Goal: Task Accomplishment & Management: Use online tool/utility

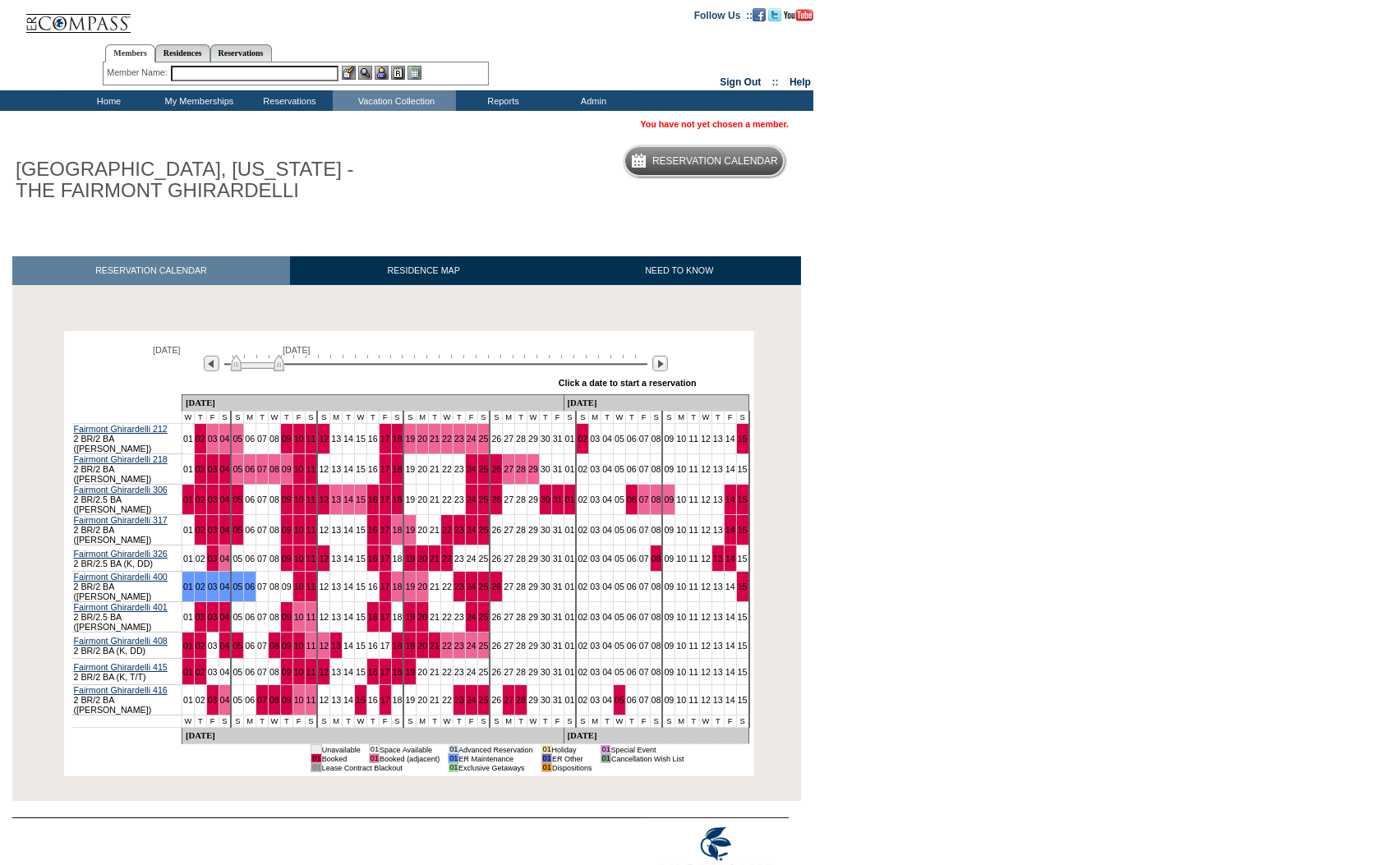
drag, startPoint x: 249, startPoint y: 370, endPoint x: 263, endPoint y: 373, distance: 14.3
click at [263, 371] on img at bounding box center [258, 364] width 54 height 17
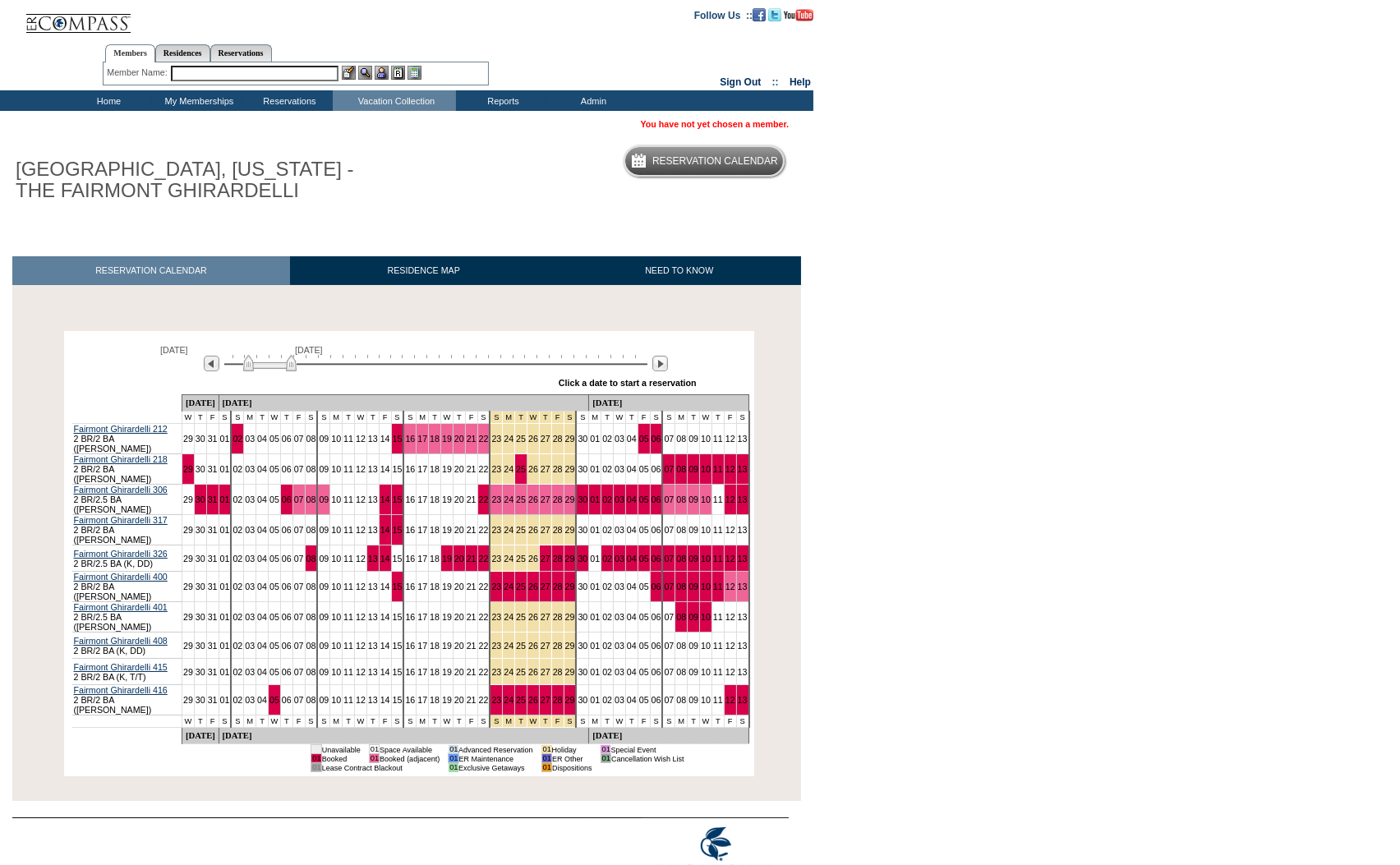
click at [275, 371] on img at bounding box center [270, 364] width 54 height 17
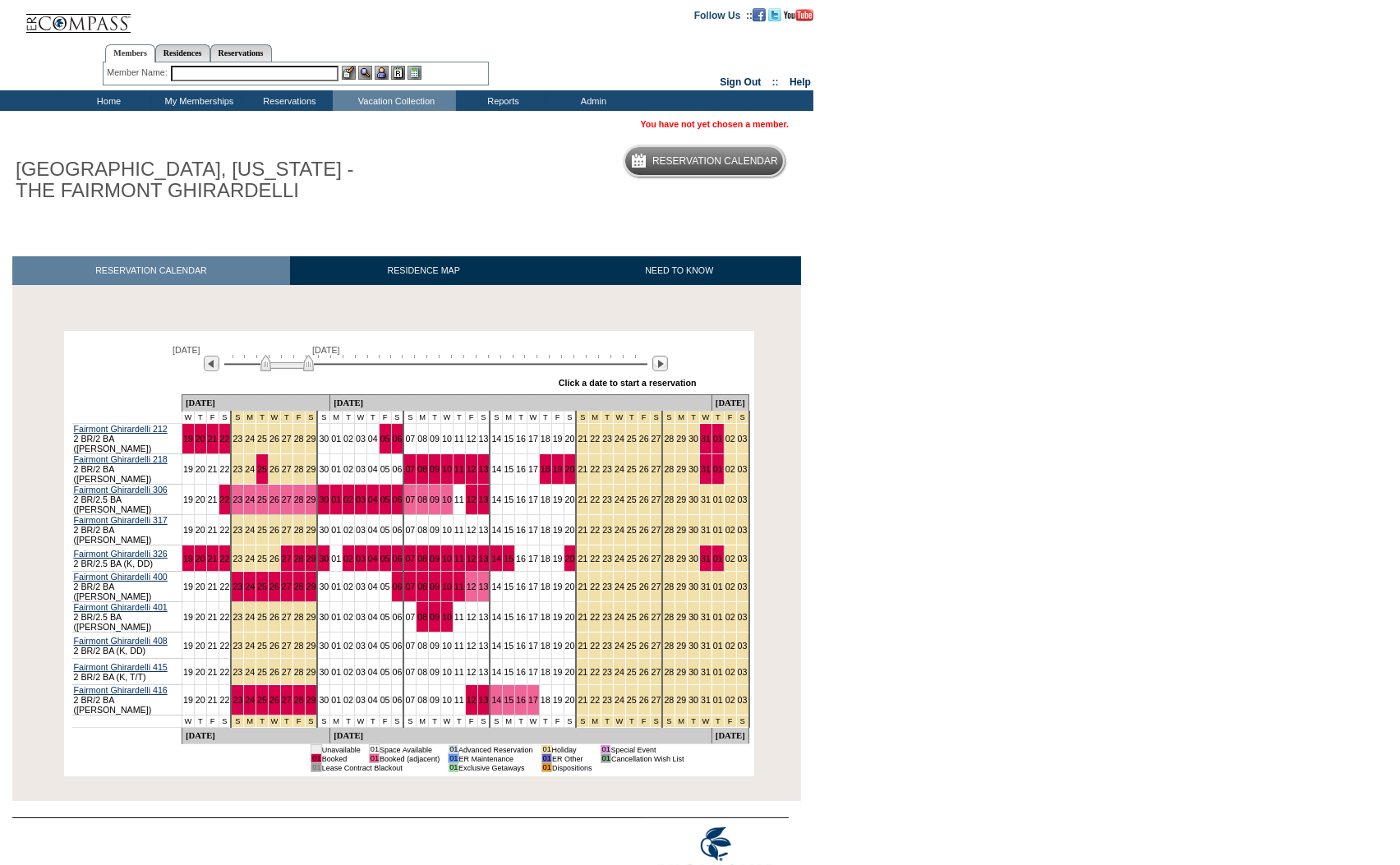
drag, startPoint x: 275, startPoint y: 374, endPoint x: 286, endPoint y: 374, distance: 11.0
click at [286, 373] on div "[DATE] [DATE]" at bounding box center [432, 359] width 474 height 28
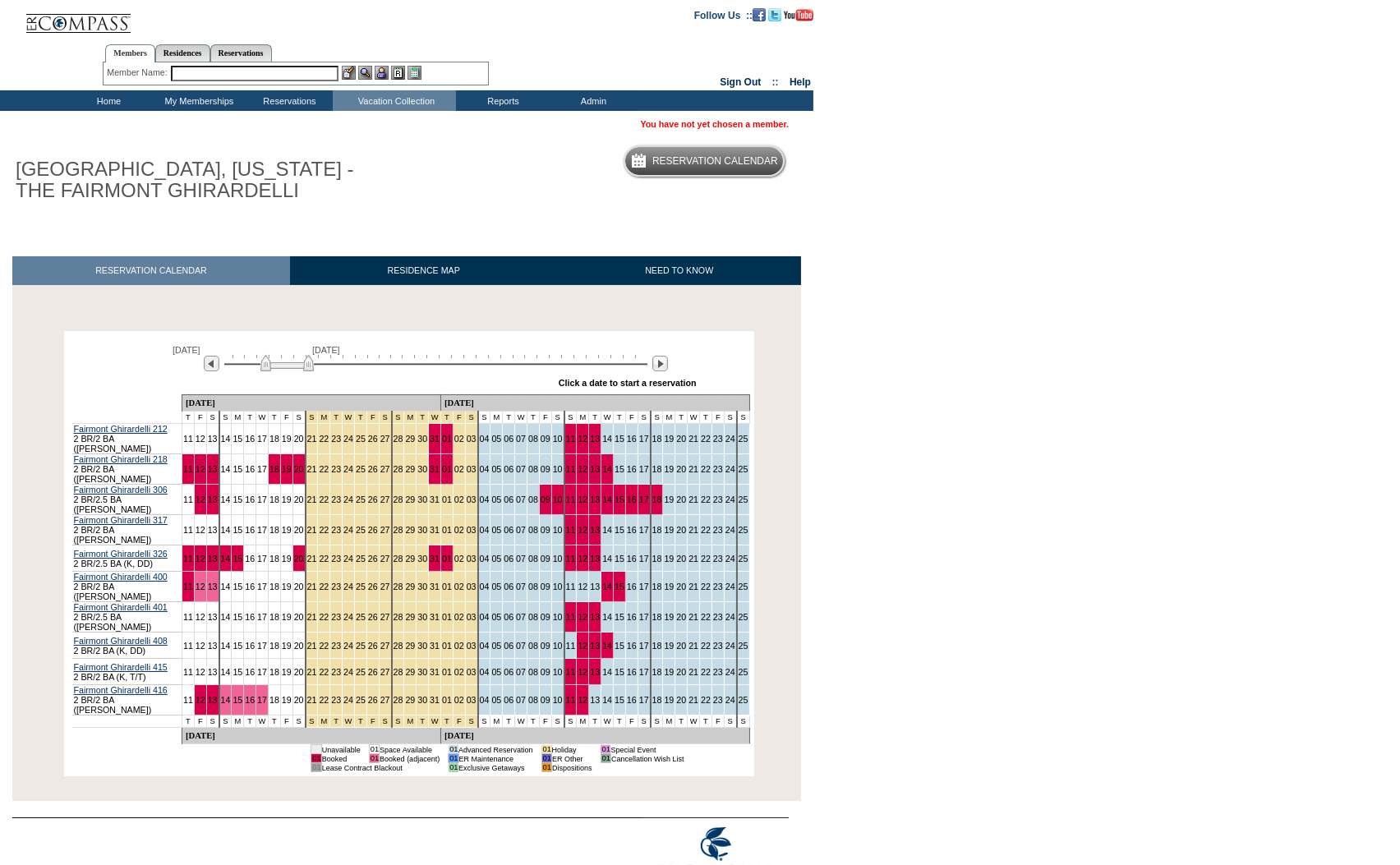
click at [291, 367] on img at bounding box center [287, 364] width 54 height 17
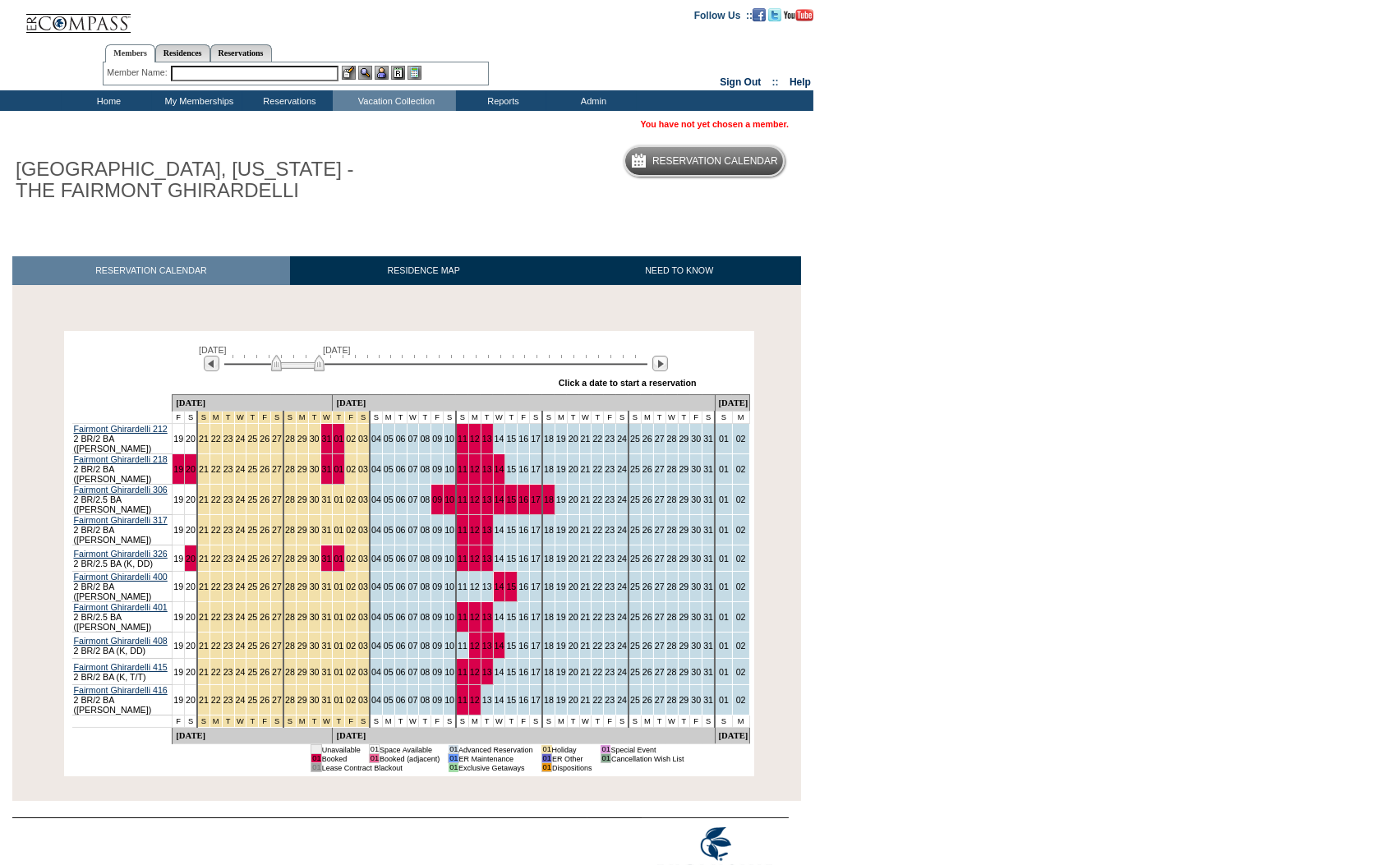
click at [296, 367] on img at bounding box center [298, 364] width 54 height 17
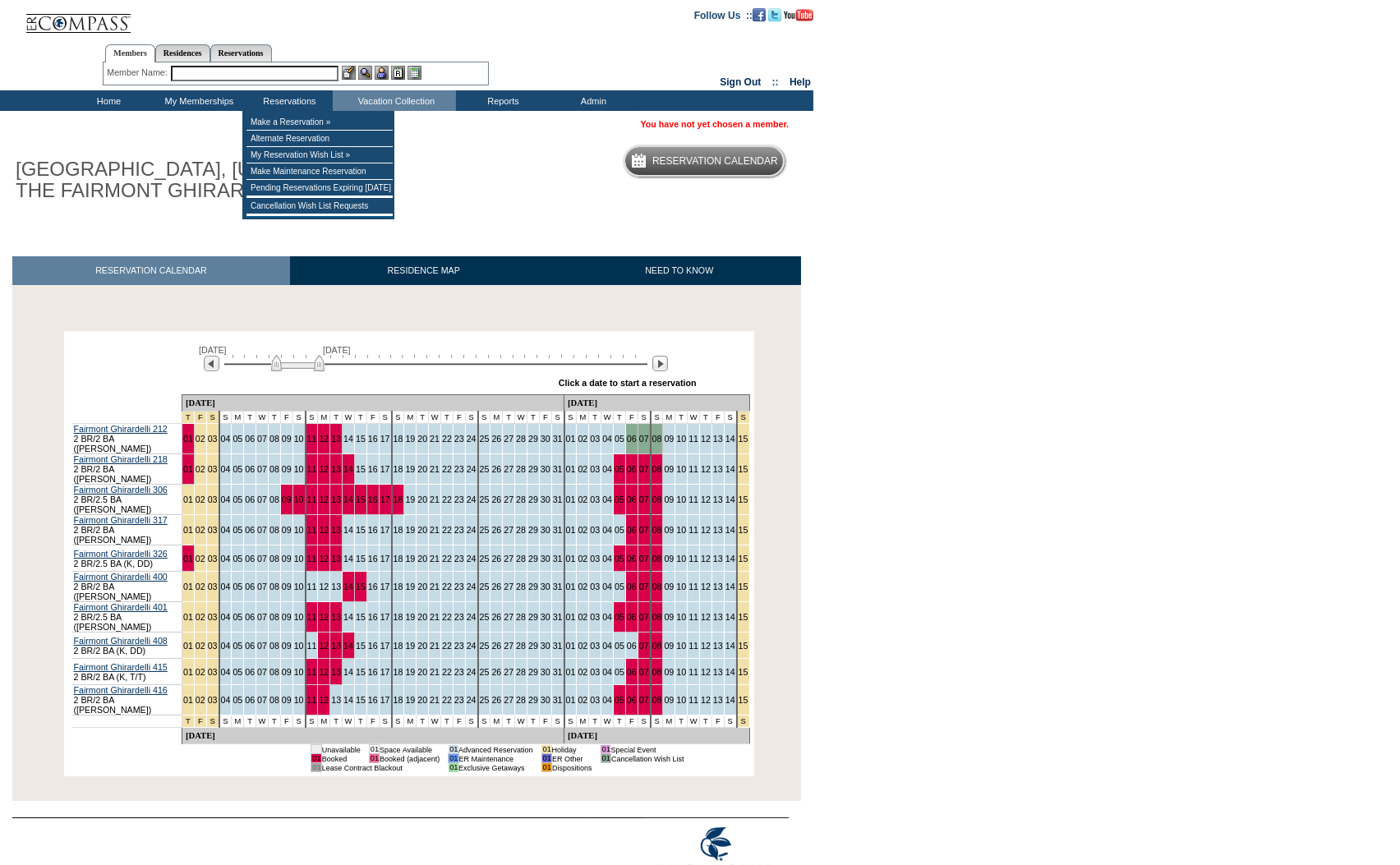
click at [267, 72] on input "text" at bounding box center [254, 73] width 167 height 16
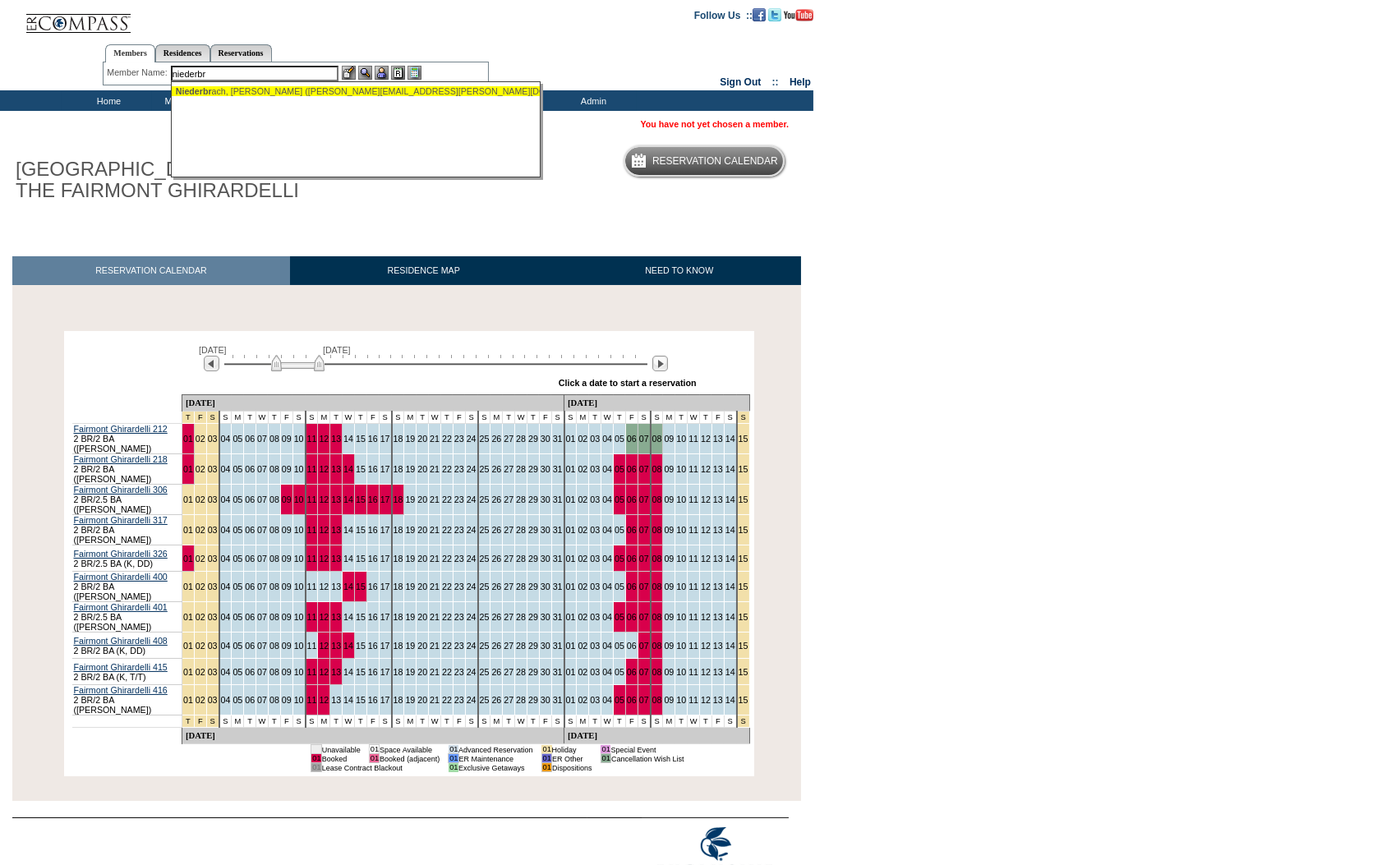
click at [278, 91] on div "Niederbr ach, [PERSON_NAME] ([PERSON_NAME][EMAIL_ADDRESS][PERSON_NAME][DOMAIN_N…" at bounding box center [356, 91] width 362 height 10
type input "[PERSON_NAME] ([PERSON_NAME][EMAIL_ADDRESS][PERSON_NAME][DOMAIN_NAME])"
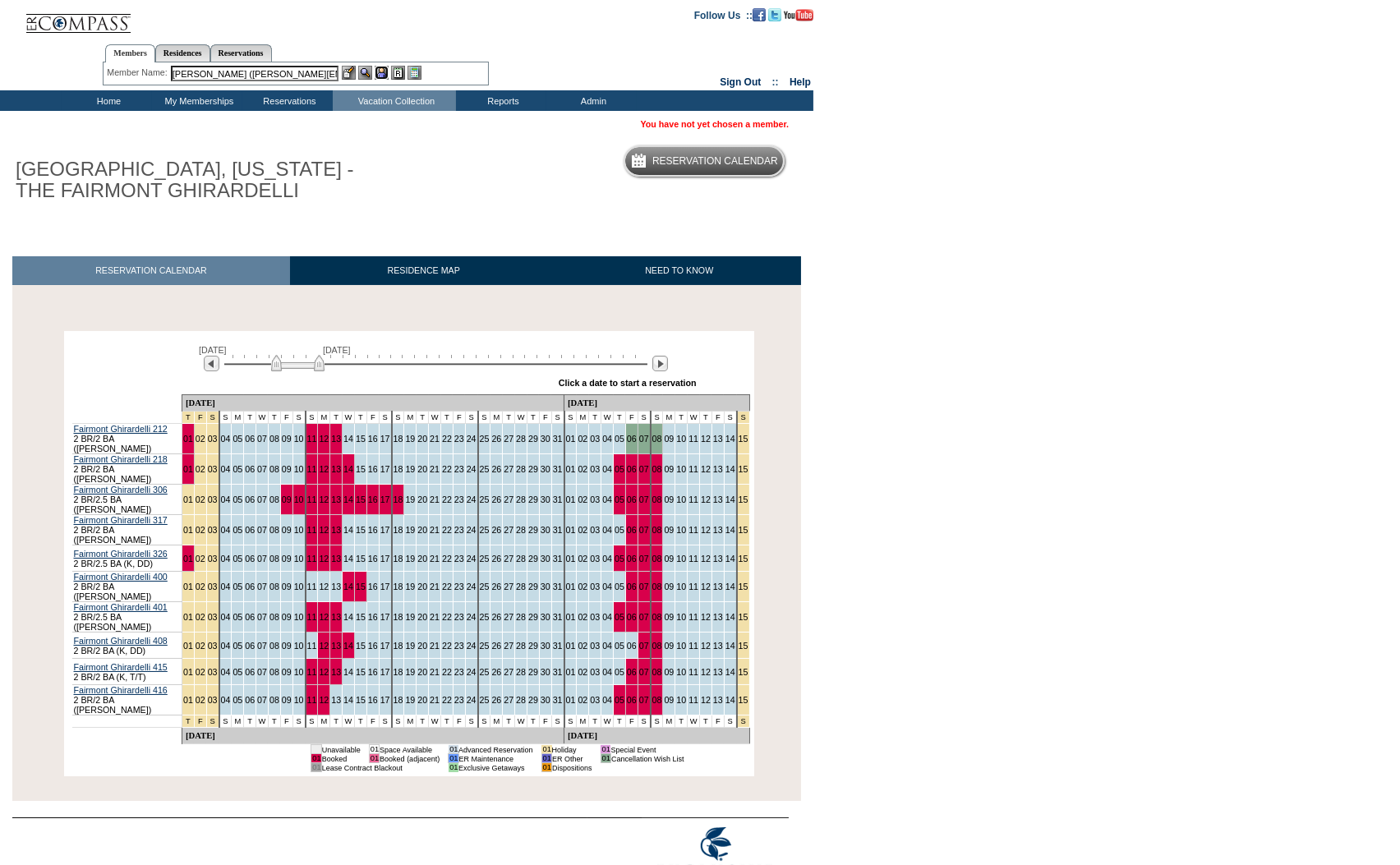
click at [382, 69] on img at bounding box center [381, 72] width 14 height 14
